Goal: Task Accomplishment & Management: Complete application form

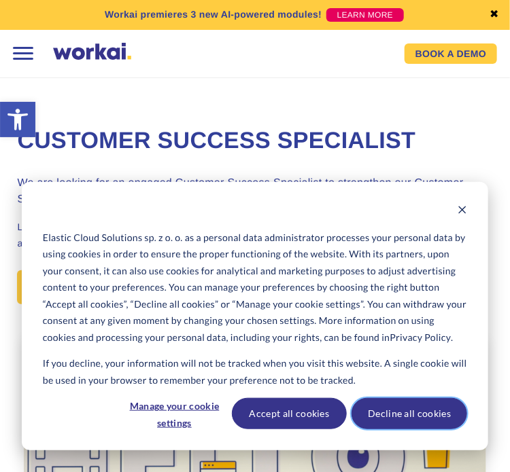
click at [400, 402] on button "Decline all cookies" at bounding box center [409, 413] width 116 height 31
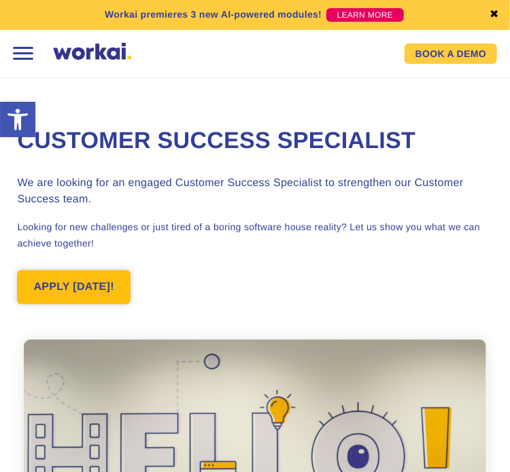
click at [63, 287] on link "APPLY [DATE]!" at bounding box center [73, 287] width 113 height 34
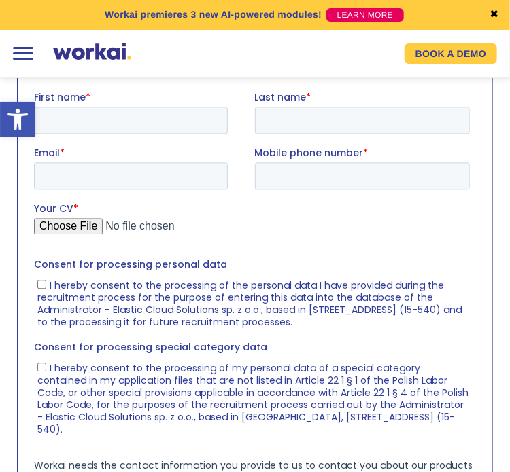
scroll to position [1933, 0]
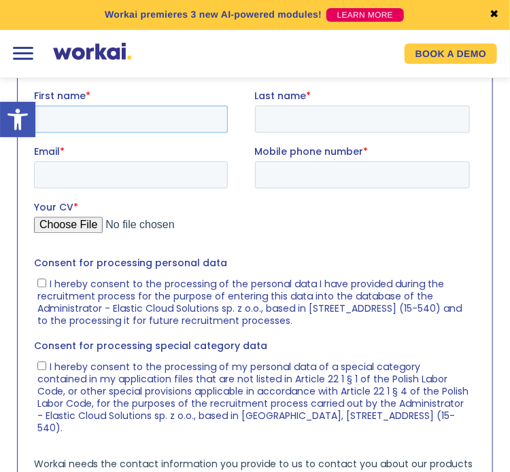
click at [139, 122] on input "First name *" at bounding box center [131, 118] width 194 height 27
type input "[PERSON_NAME]"
type input "Anakwuo"
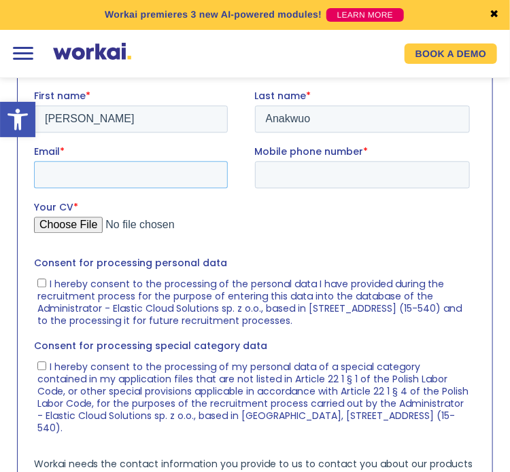
type input "[EMAIL_ADDRESS][DOMAIN_NAME]"
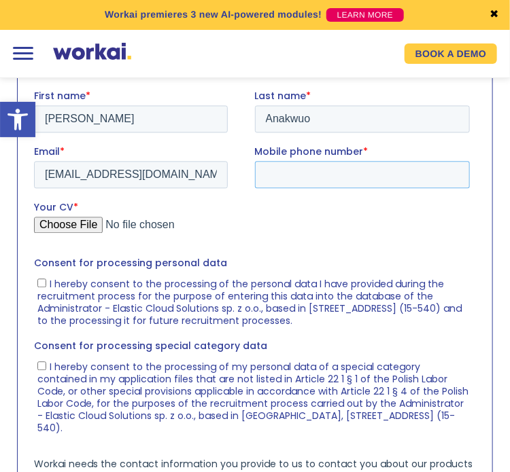
type input "[PHONE_NUMBER]"
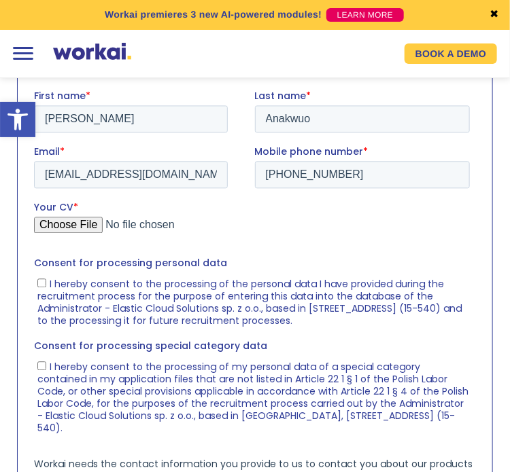
click at [60, 226] on input "Your CV *" at bounding box center [252, 230] width 436 height 27
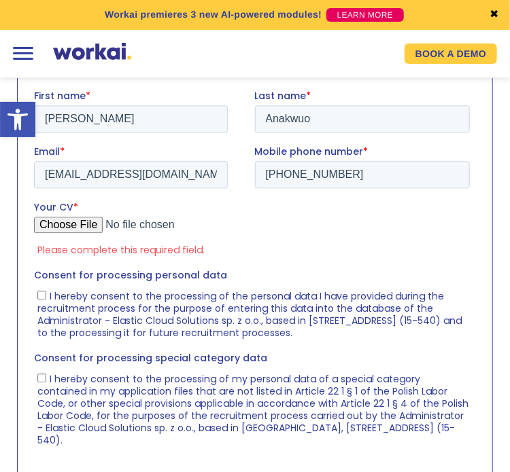
type input "C:\fakepath\[PERSON_NAME] -Customer Success Specialist.pdf"
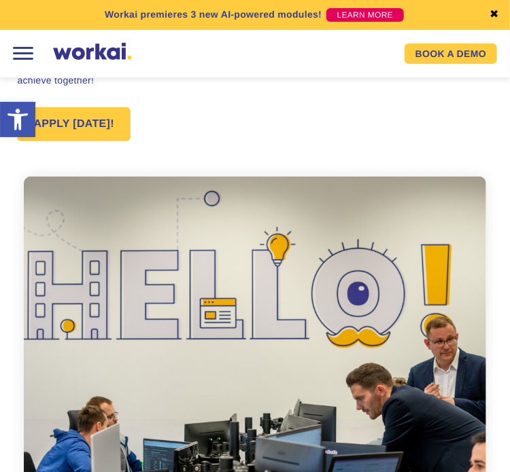
scroll to position [0, 0]
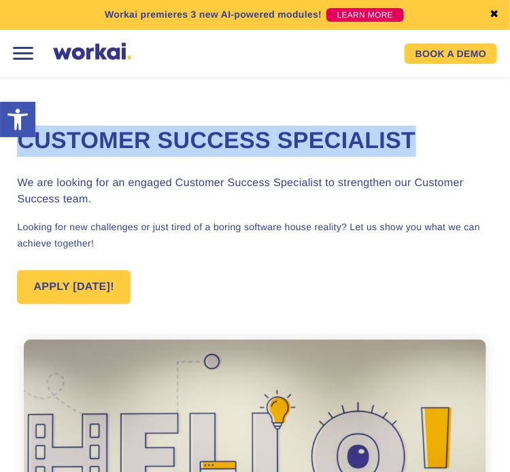
drag, startPoint x: 7, startPoint y: 141, endPoint x: 472, endPoint y: 134, distance: 464.9
click at [472, 134] on section "Customer Success Specialist We are looking for an engaged Customer Success Spec…" at bounding box center [255, 386] width 510 height 603
copy h1 "Customer Success Specialist"
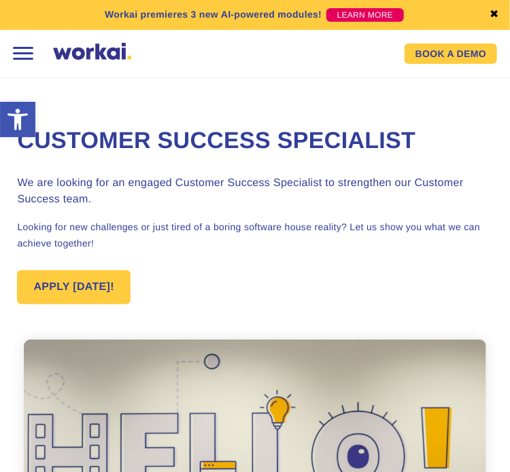
click at [476, 244] on p "Looking for new challenges or just tired of a boring software house reality? Le…" at bounding box center [254, 235] width 475 height 33
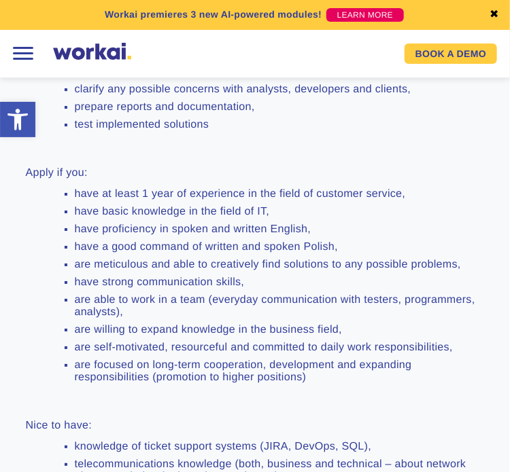
scroll to position [1087, 0]
